Goal: Task Accomplishment & Management: Use online tool/utility

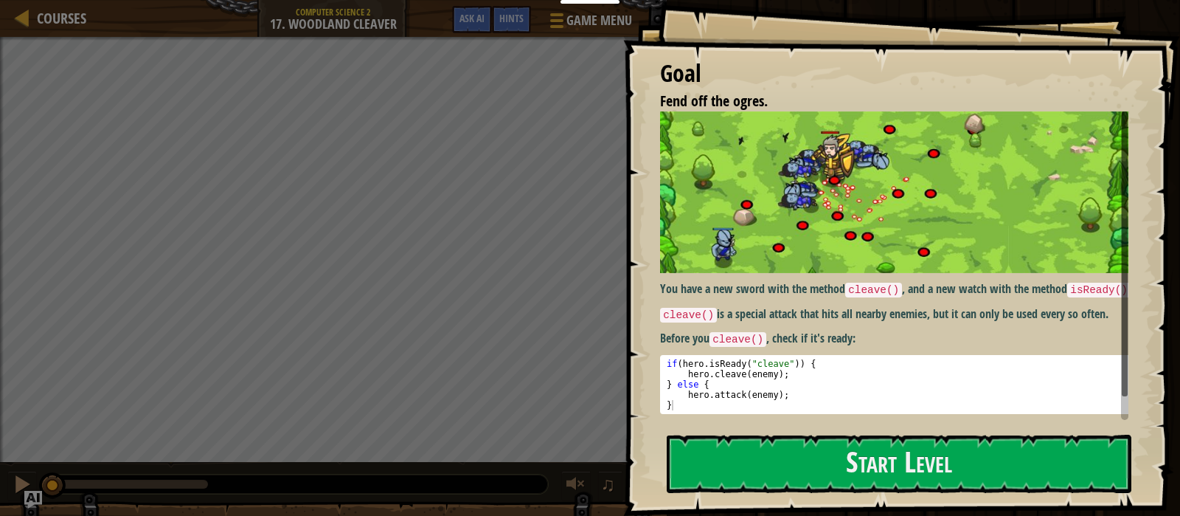
click at [874, 238] on img at bounding box center [901, 192] width 483 height 162
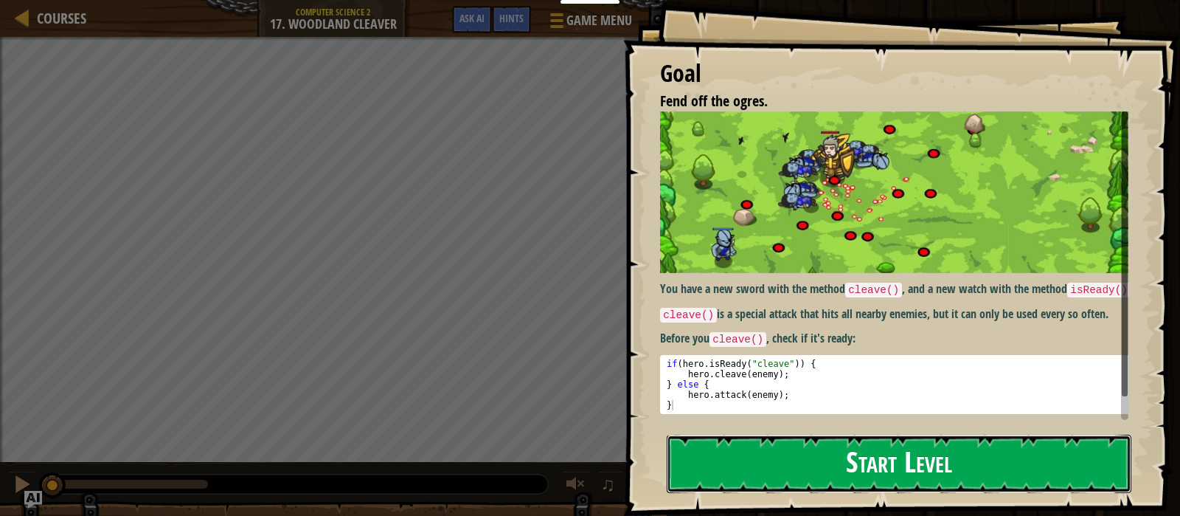
click at [874, 449] on button "Start Level" at bounding box center [899, 464] width 465 height 58
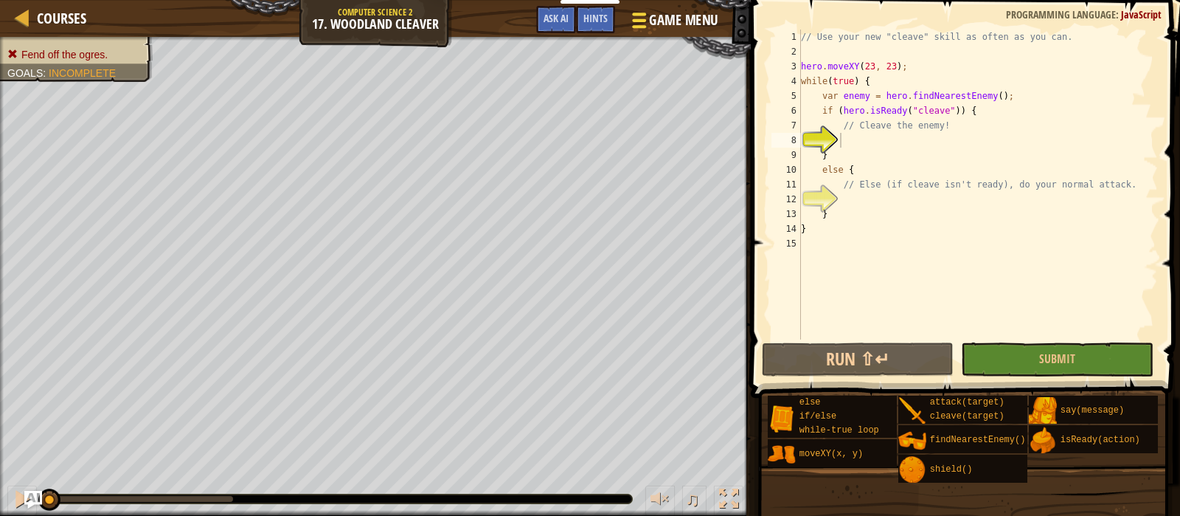
click at [642, 18] on div at bounding box center [639, 20] width 20 height 21
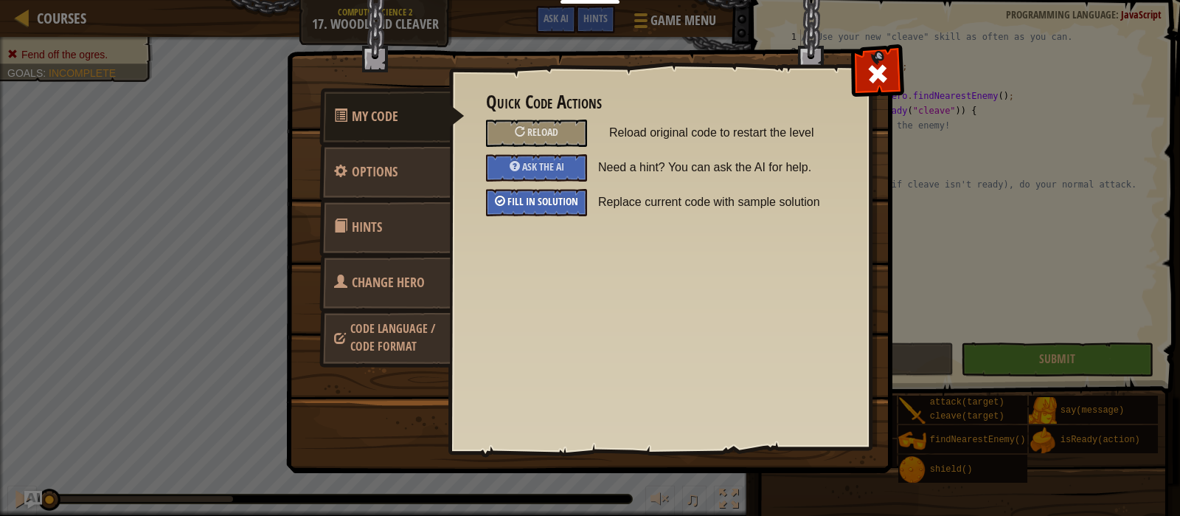
click at [531, 199] on span "Fill in solution" at bounding box center [543, 201] width 71 height 14
click at [865, 75] on div at bounding box center [877, 70] width 46 height 46
type textarea "}"
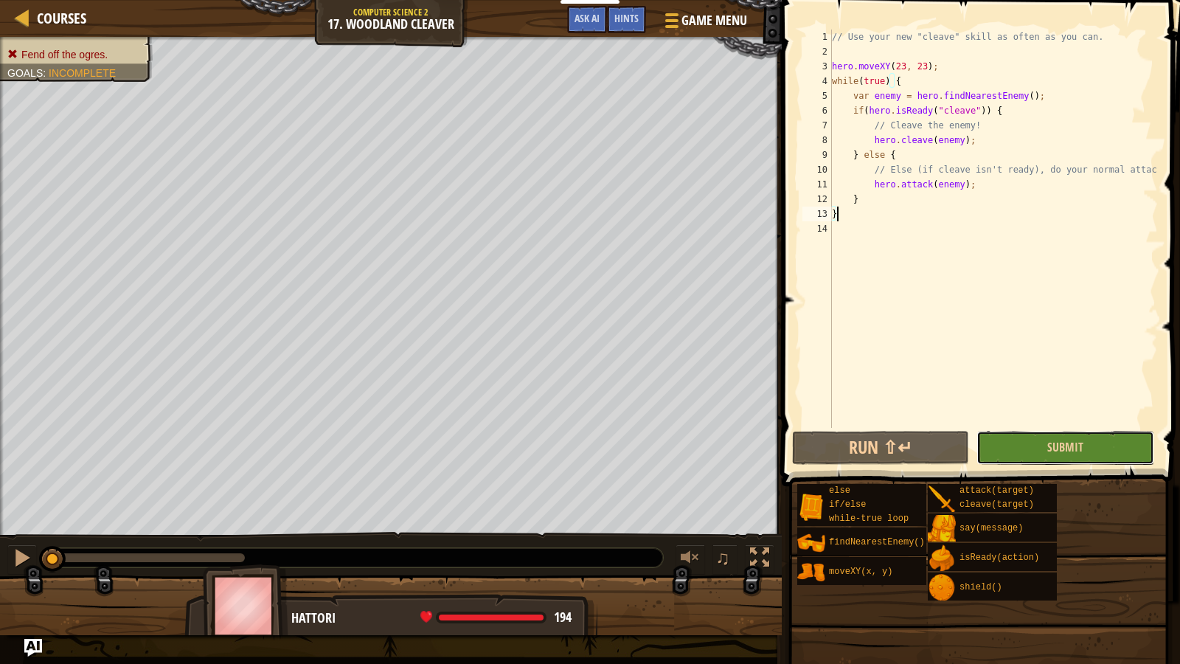
click at [1055, 454] on button "Submit" at bounding box center [1065, 448] width 177 height 34
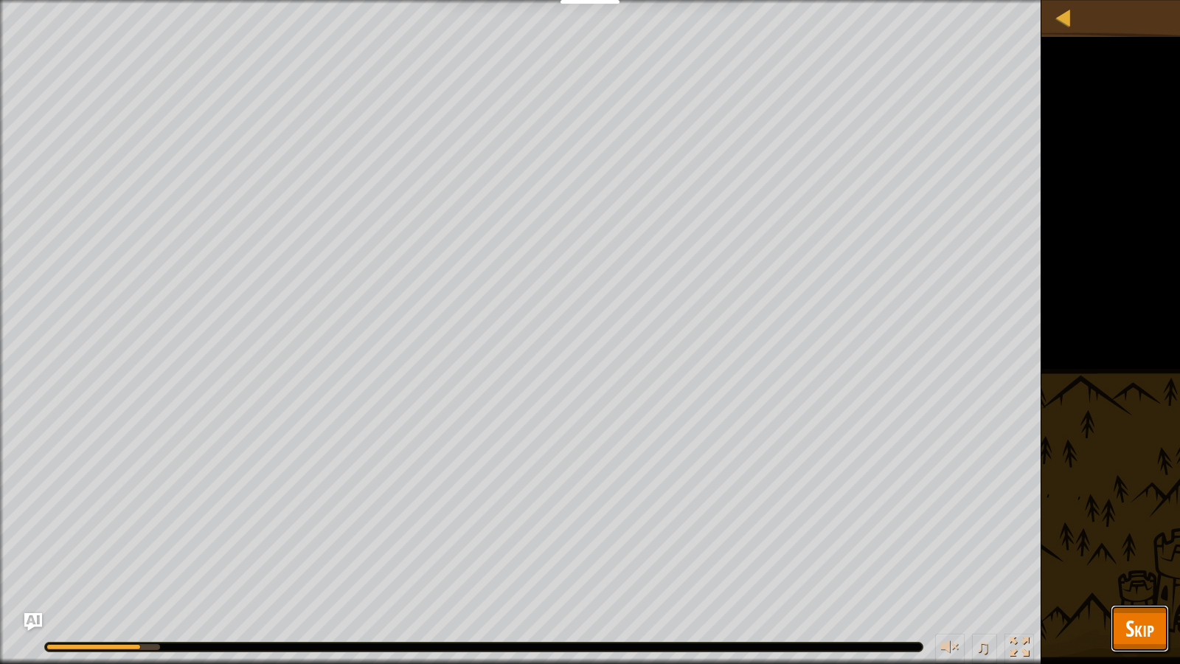
click at [1133, 515] on span "Skip" at bounding box center [1140, 628] width 29 height 30
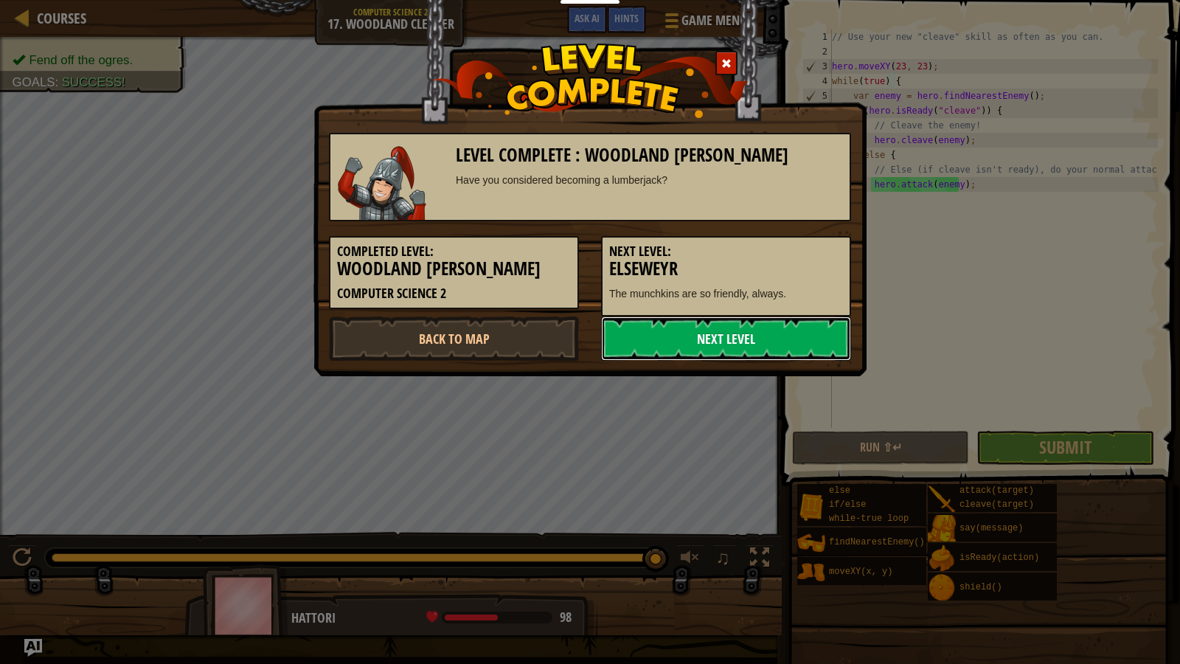
click at [674, 327] on link "Next Level" at bounding box center [726, 339] width 250 height 44
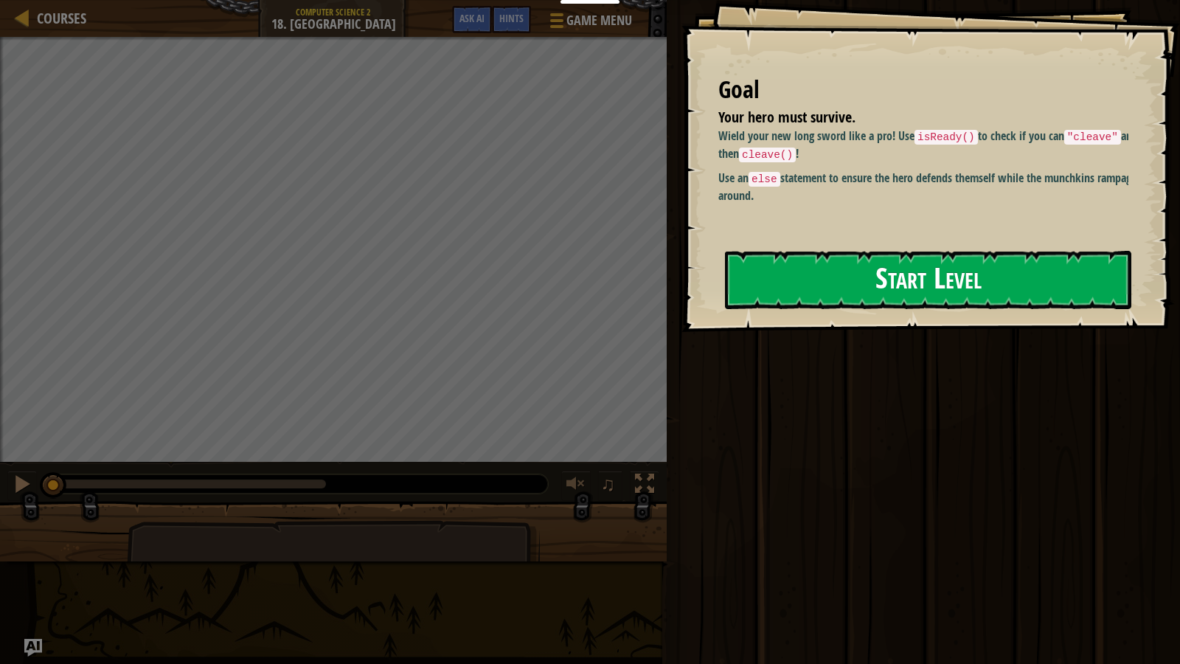
click at [907, 294] on button "Start Level" at bounding box center [928, 280] width 407 height 58
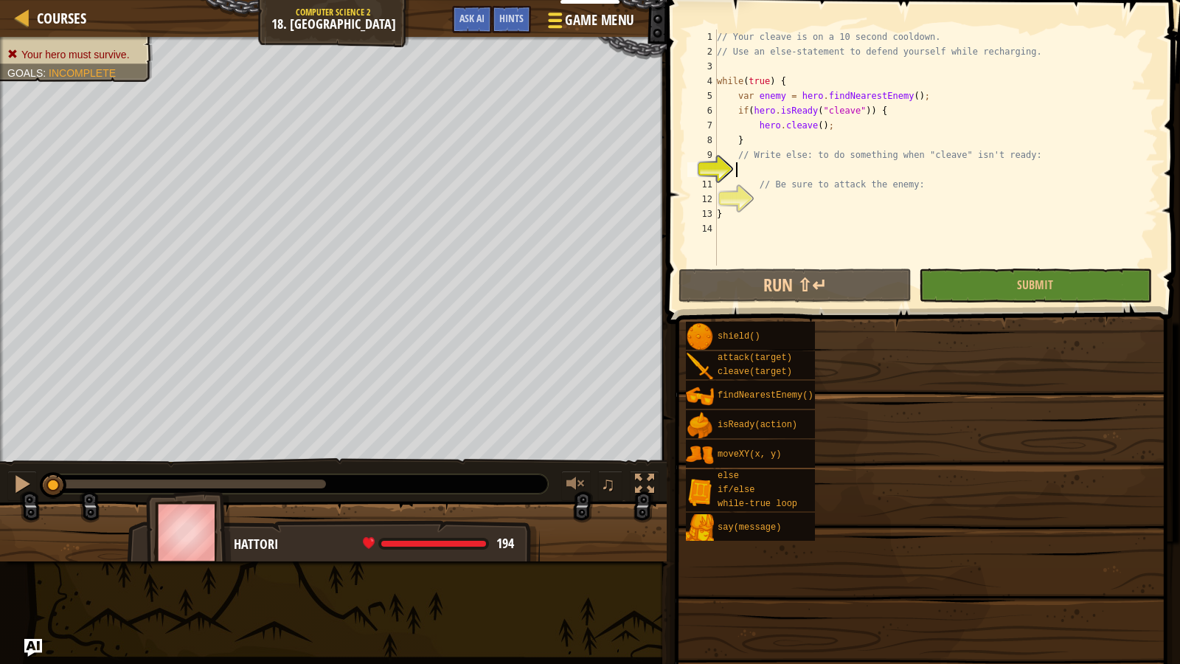
click at [568, 21] on span "Game Menu" at bounding box center [599, 20] width 69 height 20
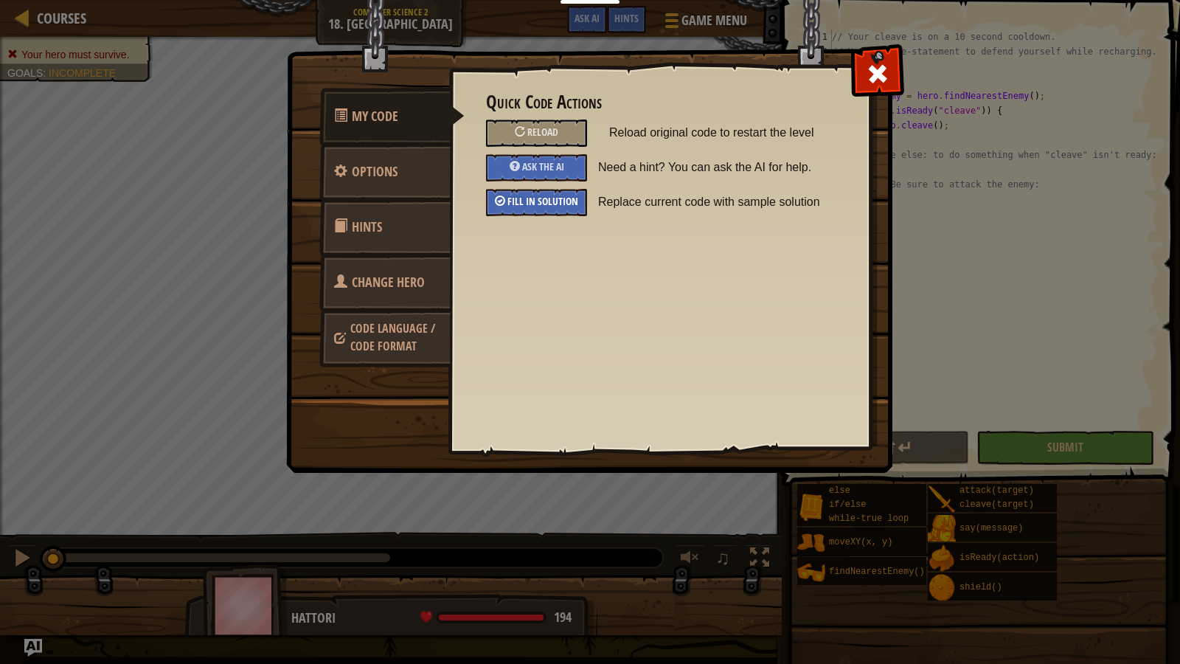
click at [550, 192] on div "Fill in solution" at bounding box center [536, 202] width 101 height 27
click at [863, 76] on div at bounding box center [877, 70] width 46 height 46
type textarea "}"
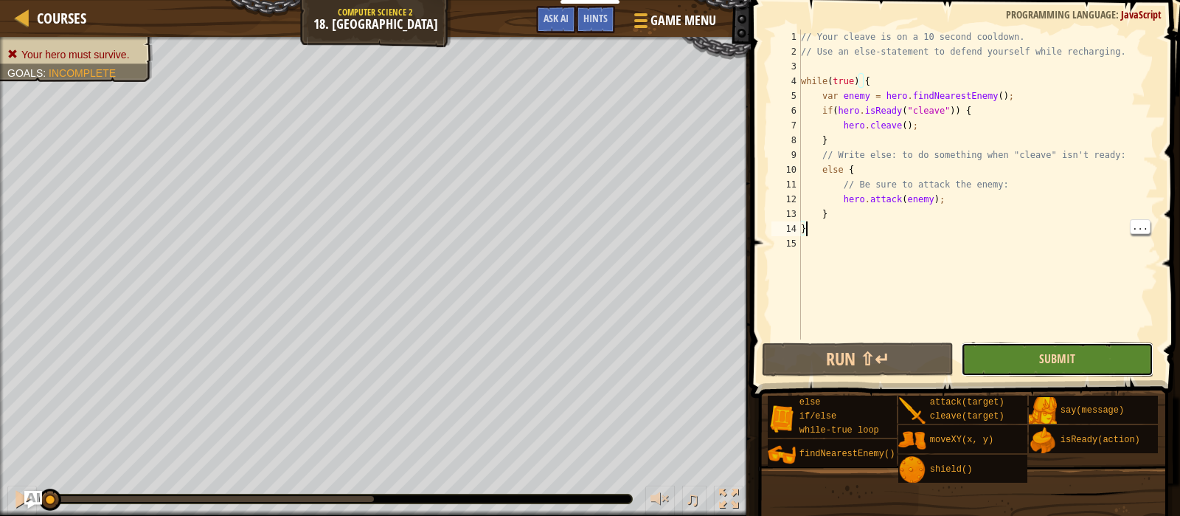
click at [1063, 359] on span "Submit" at bounding box center [1058, 358] width 36 height 16
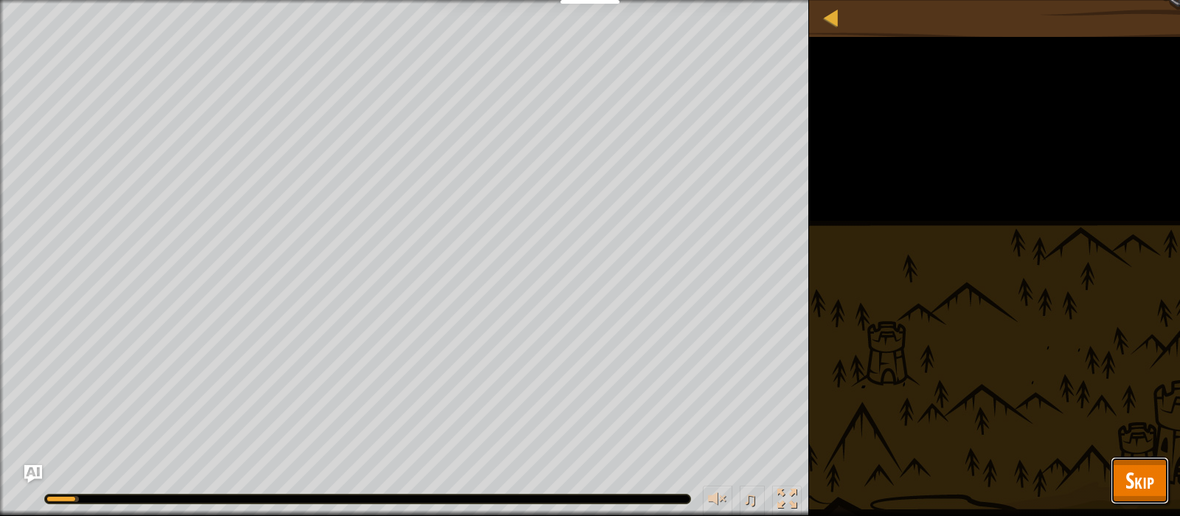
click at [1140, 470] on span "Skip" at bounding box center [1140, 480] width 29 height 30
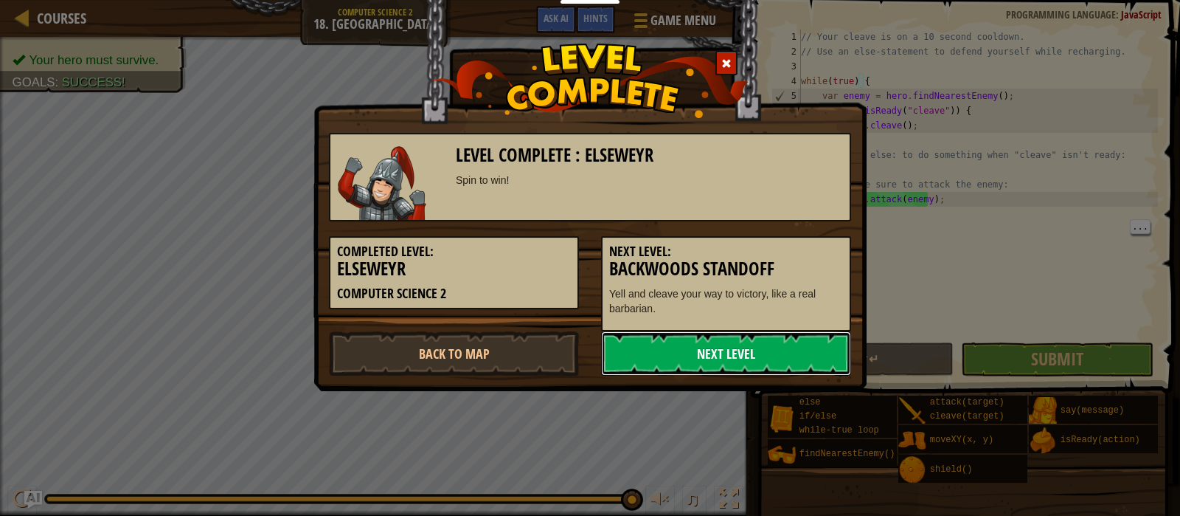
click at [771, 359] on link "Next Level" at bounding box center [726, 353] width 250 height 44
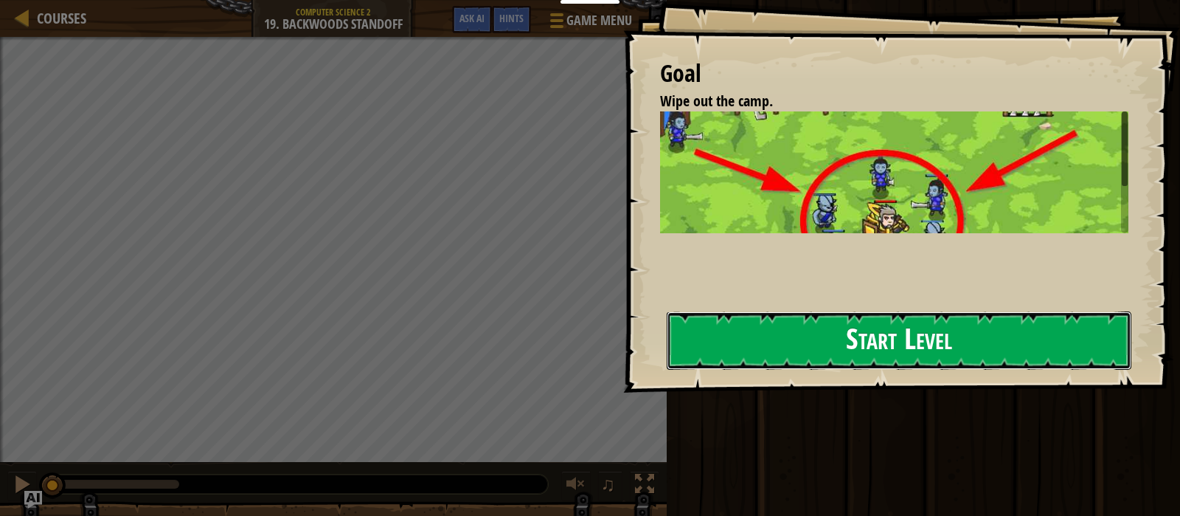
click at [826, 319] on button "Start Level" at bounding box center [899, 340] width 465 height 58
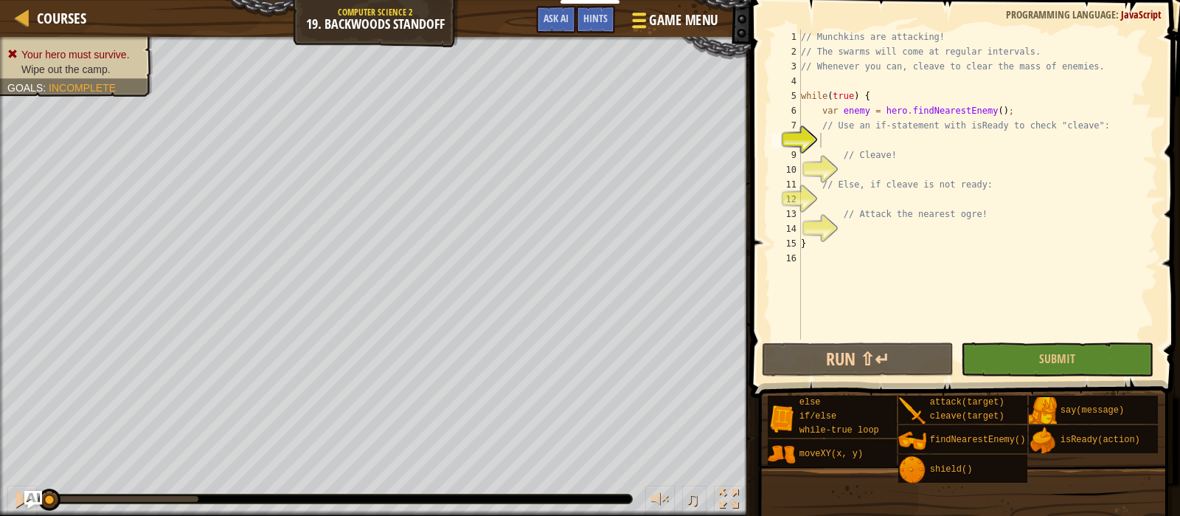
click at [651, 20] on span "Game Menu" at bounding box center [684, 20] width 69 height 20
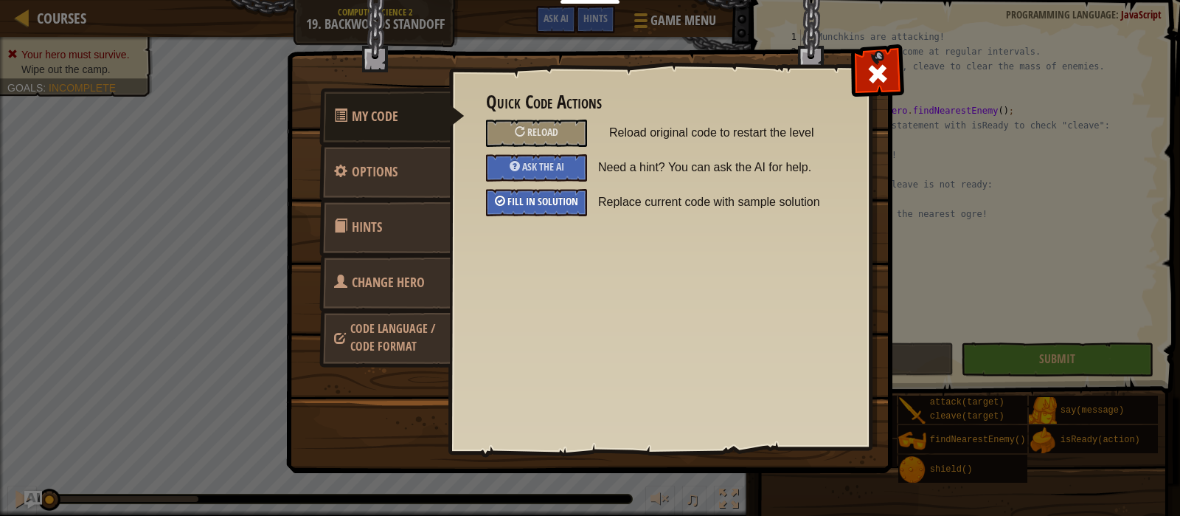
click at [564, 196] on span "Fill in solution" at bounding box center [543, 201] width 71 height 14
click at [616, 474] on div "My Code Options Hints Change Hero Code Language / Code Format Quick Code Action…" at bounding box center [590, 258] width 1180 height 516
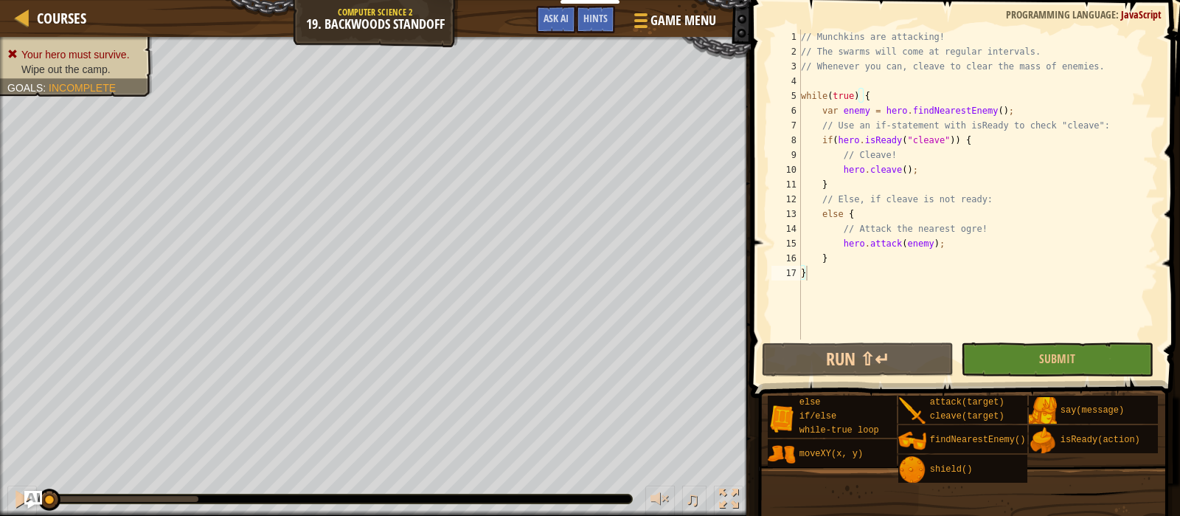
type textarea "}"
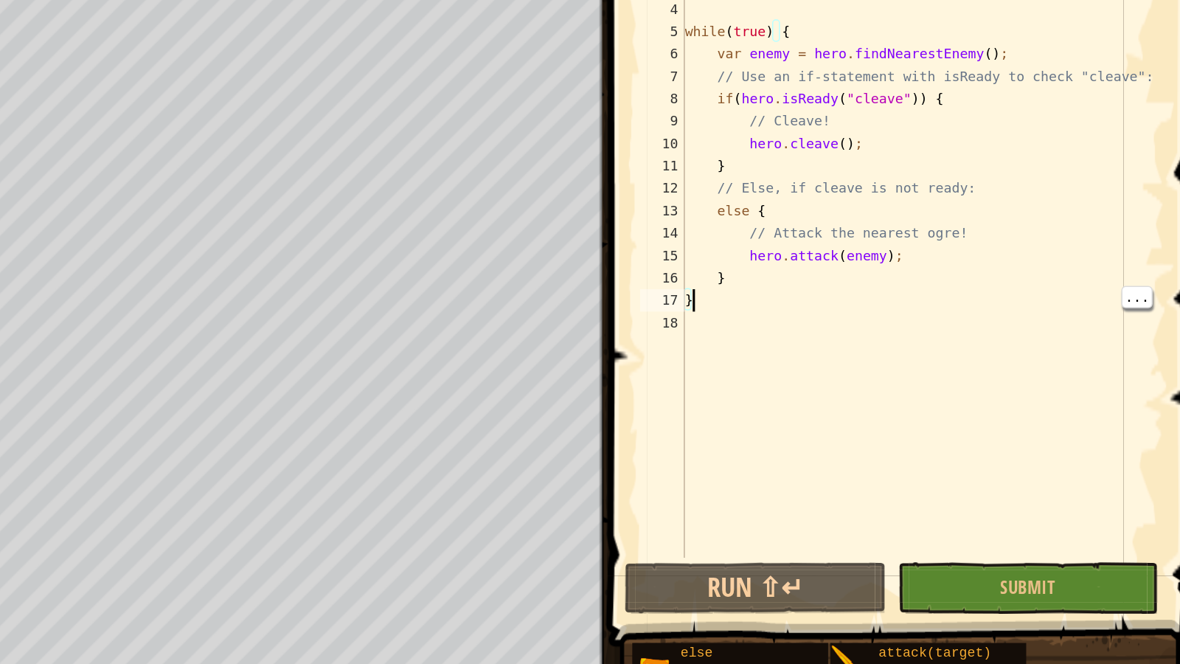
click at [841, 288] on div "18" at bounding box center [828, 287] width 30 height 15
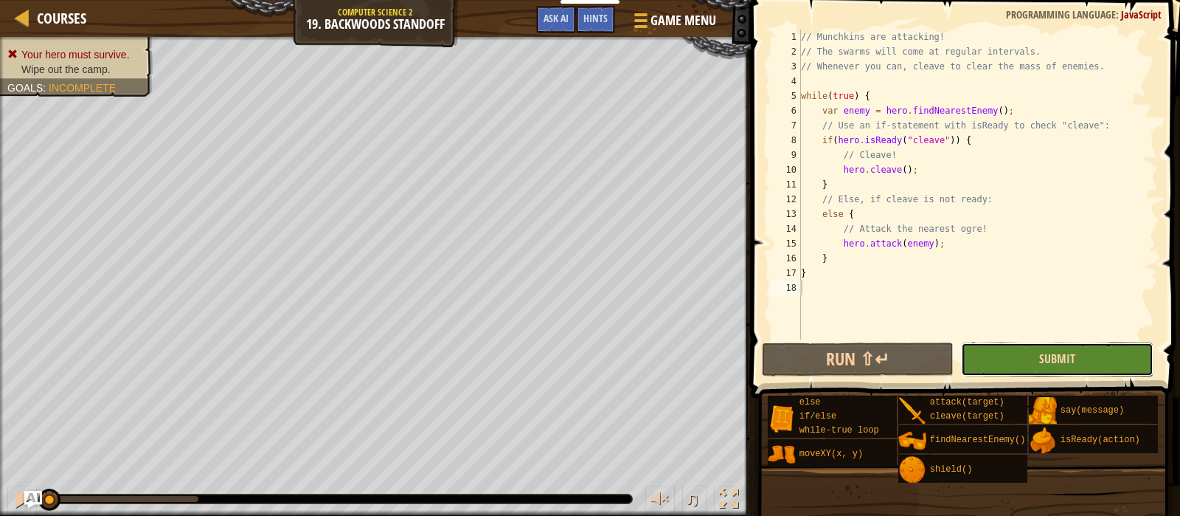
click at [1040, 359] on button "Submit" at bounding box center [1057, 359] width 193 height 34
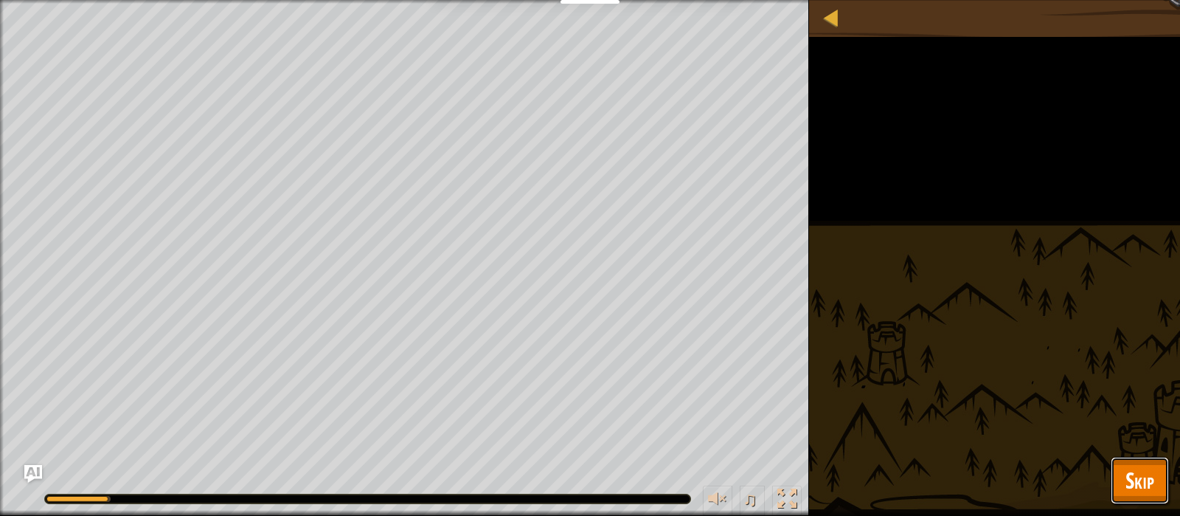
click at [1130, 483] on span "Skip" at bounding box center [1140, 480] width 29 height 30
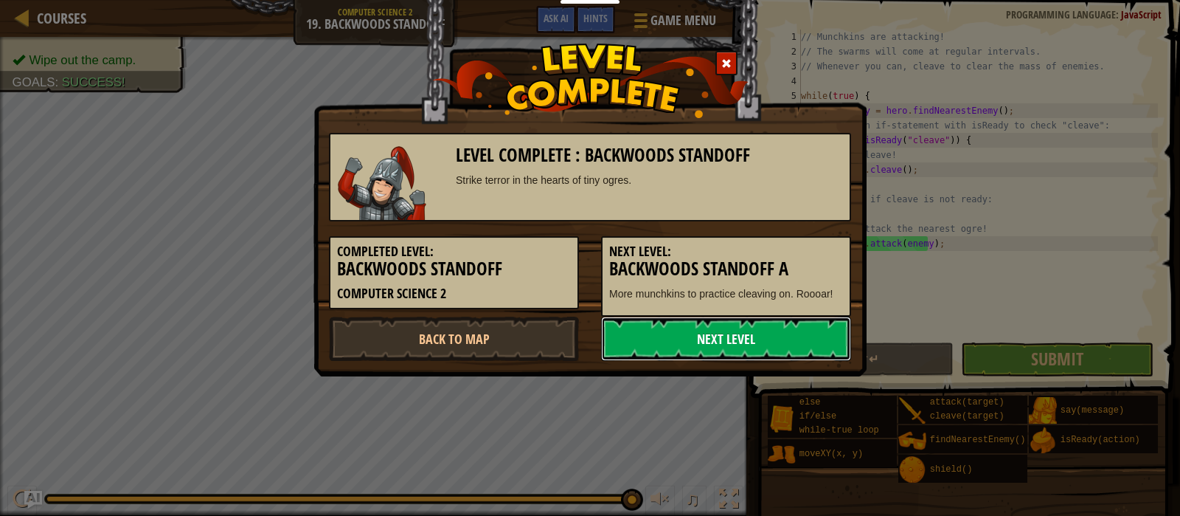
click at [717, 337] on link "Next Level" at bounding box center [726, 339] width 250 height 44
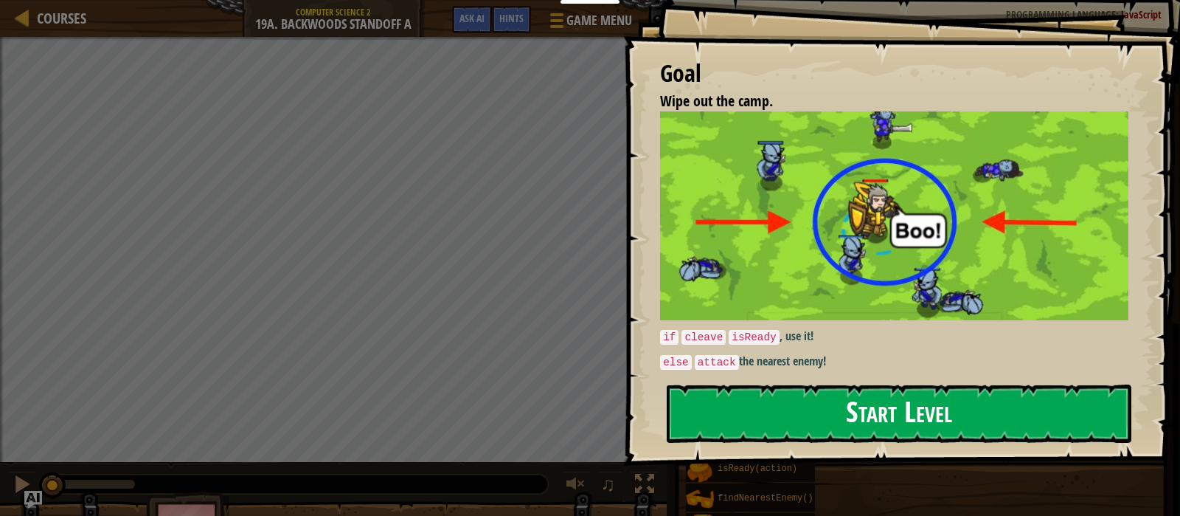
click at [830, 411] on button "Start Level" at bounding box center [899, 413] width 465 height 58
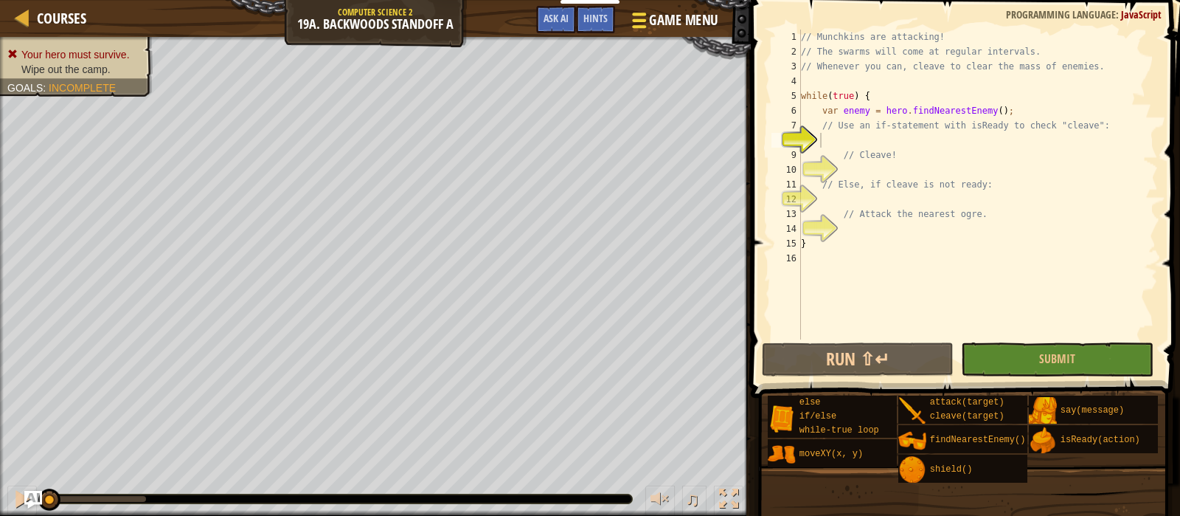
click at [666, 16] on span "Game Menu" at bounding box center [684, 20] width 69 height 20
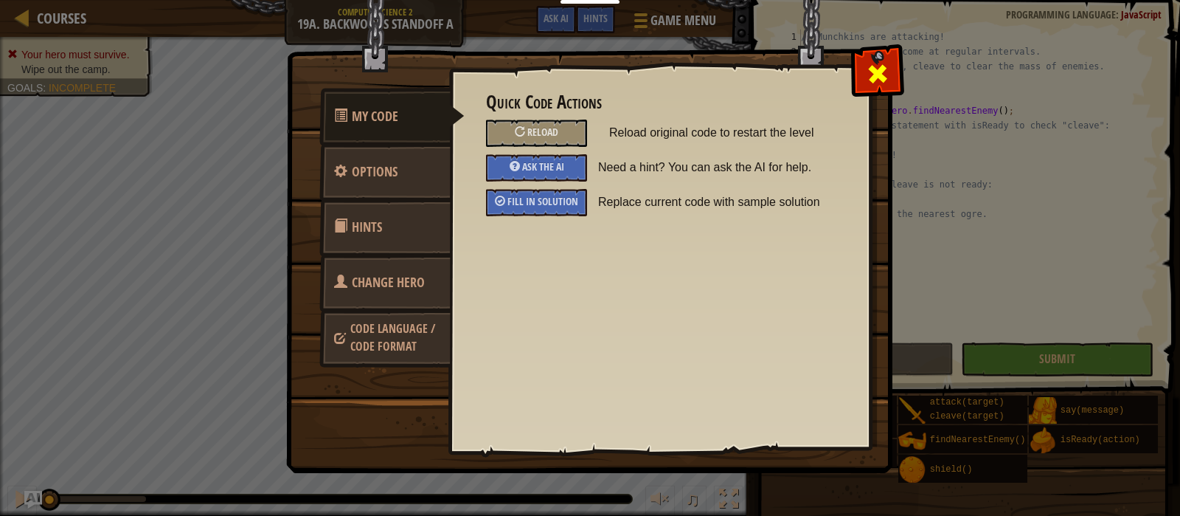
click at [867, 70] on span at bounding box center [878, 74] width 24 height 24
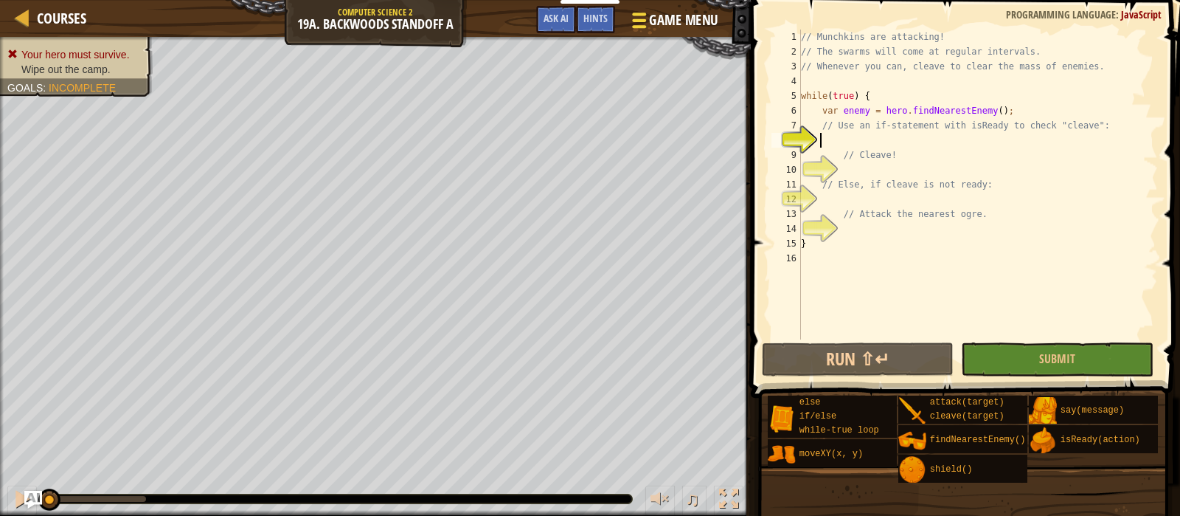
drag, startPoint x: 668, startPoint y: 12, endPoint x: 660, endPoint y: 6, distance: 9.4
click at [660, 6] on button "Game Menu" at bounding box center [674, 23] width 108 height 36
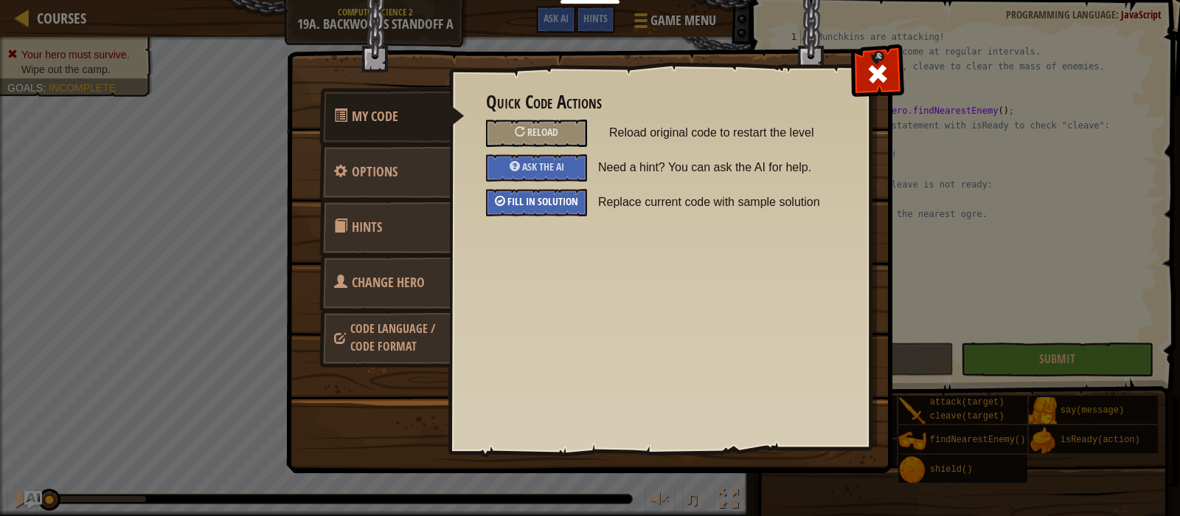
click at [549, 197] on span "Fill in solution" at bounding box center [543, 201] width 71 height 14
click at [978, 260] on div "My Code Options Hints Change Hero Code Language / Code Format Quick Code Action…" at bounding box center [590, 258] width 1180 height 516
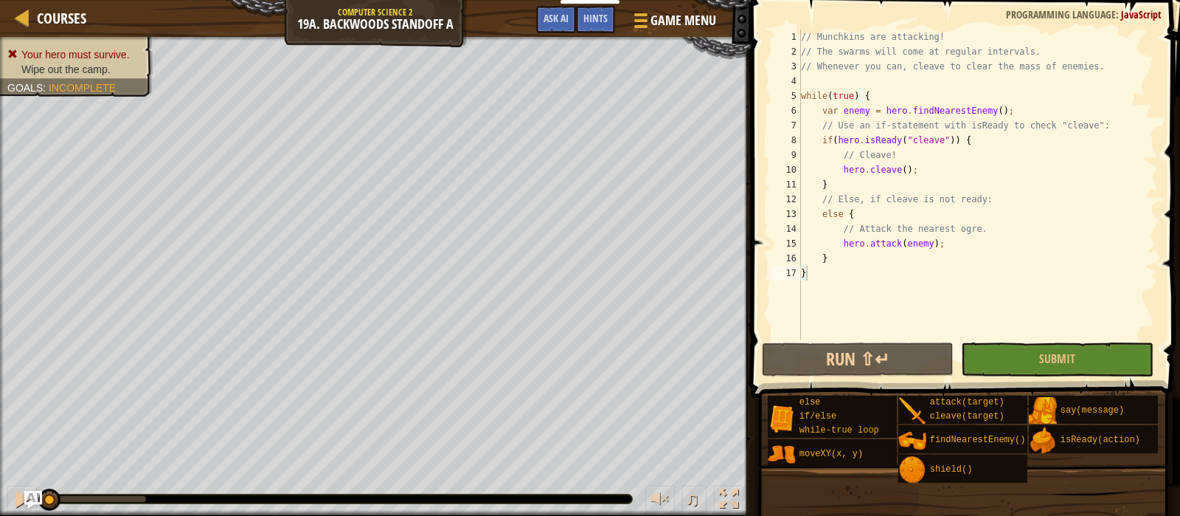
type textarea "}"
click at [1057, 352] on span "Submit" at bounding box center [1058, 358] width 36 height 16
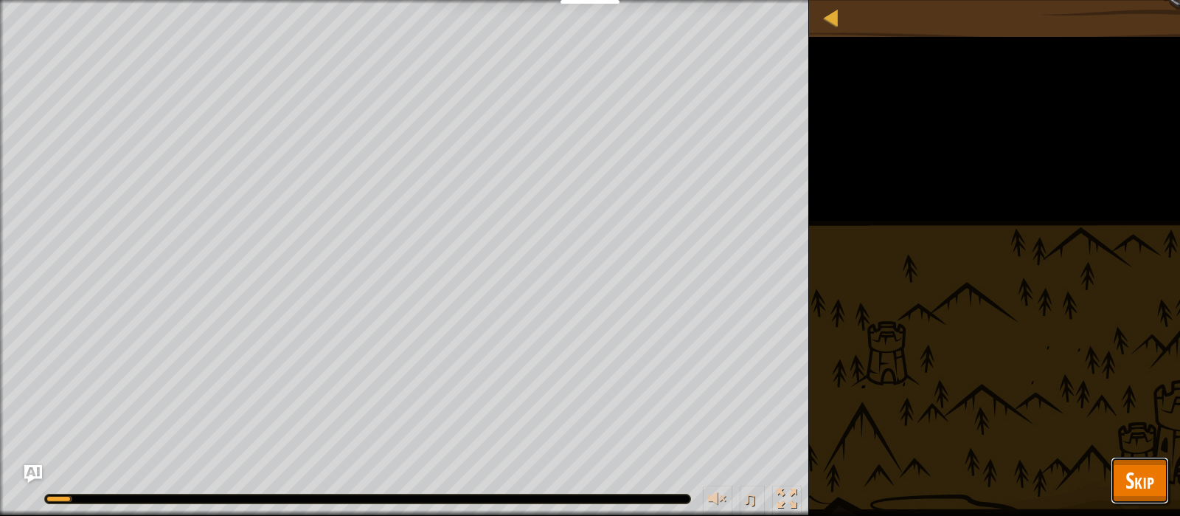
click at [1154, 484] on span "Skip" at bounding box center [1140, 480] width 29 height 30
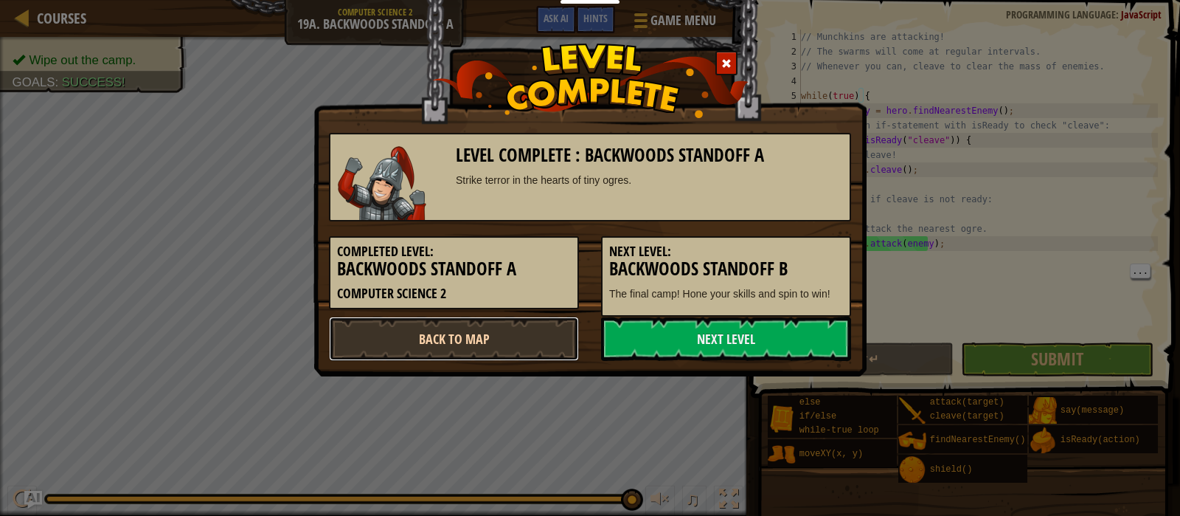
click at [494, 339] on link "Back to Map" at bounding box center [454, 339] width 250 height 44
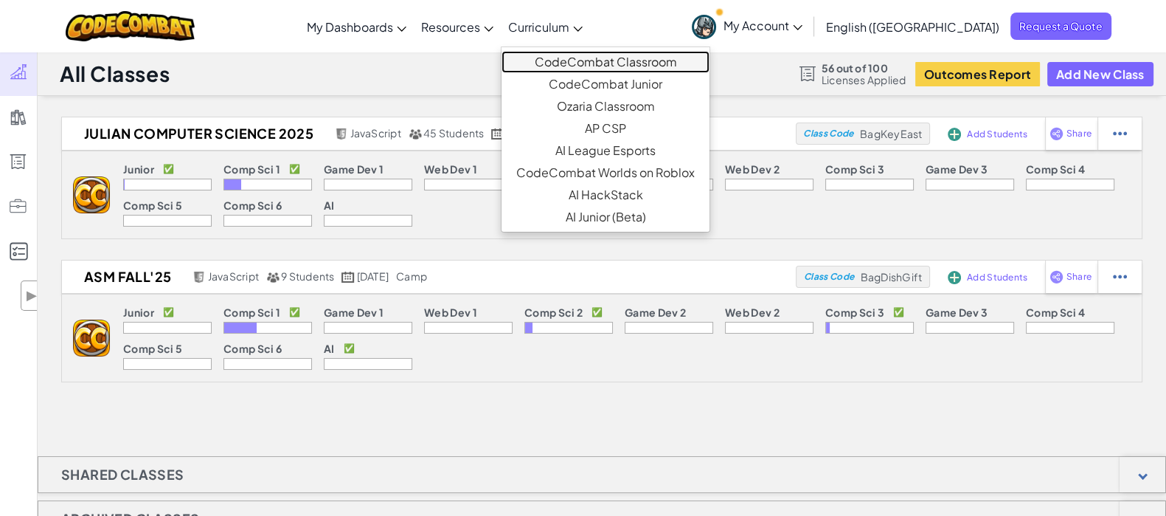
click at [662, 58] on link "CodeCombat Classroom" at bounding box center [606, 62] width 208 height 22
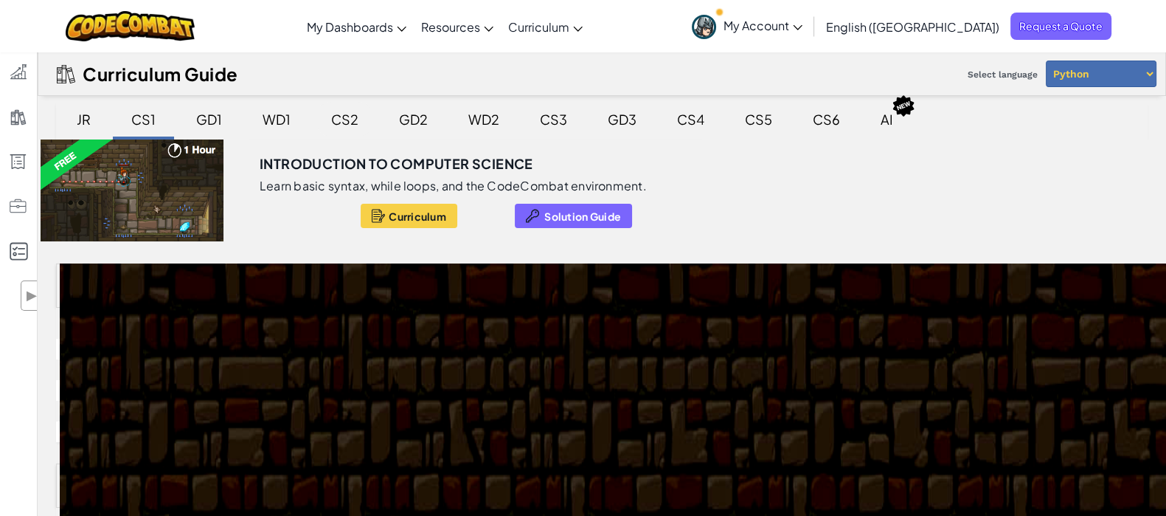
click at [339, 120] on div "CS2" at bounding box center [345, 119] width 57 height 35
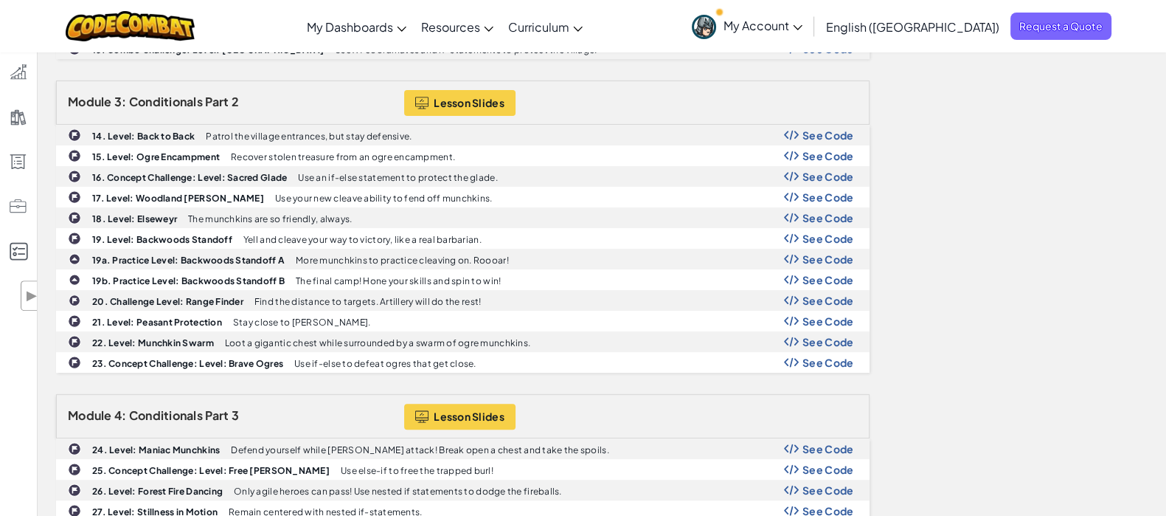
scroll to position [643, 0]
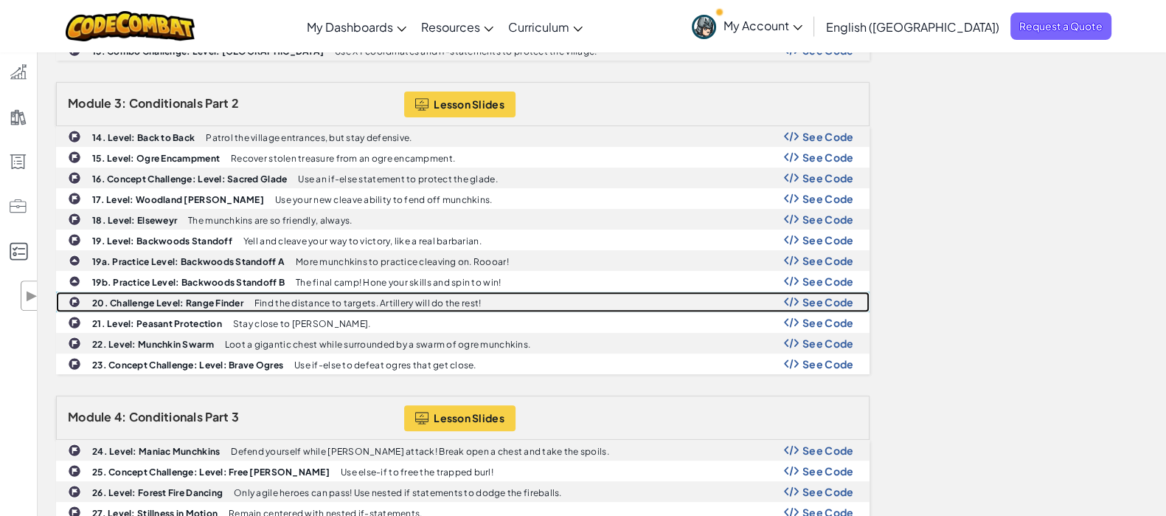
click at [812, 296] on span "See Code" at bounding box center [829, 302] width 52 height 12
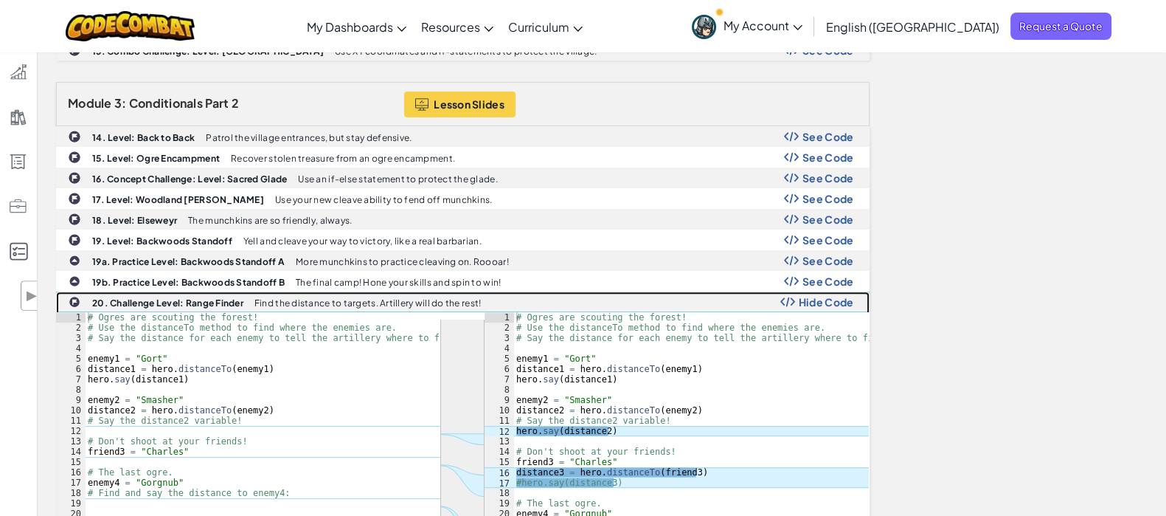
click at [213, 297] on b "20. Challenge Level: Range Finder" at bounding box center [167, 302] width 151 height 11
